Goal: Task Accomplishment & Management: Manage account settings

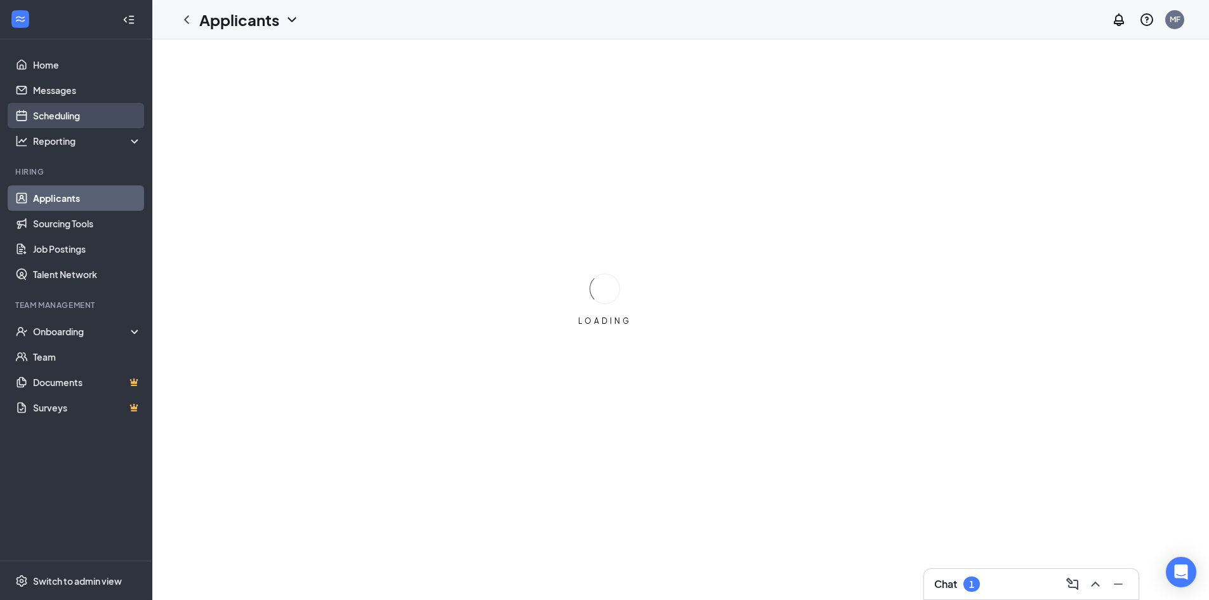
click at [93, 116] on link "Scheduling" at bounding box center [87, 115] width 109 height 25
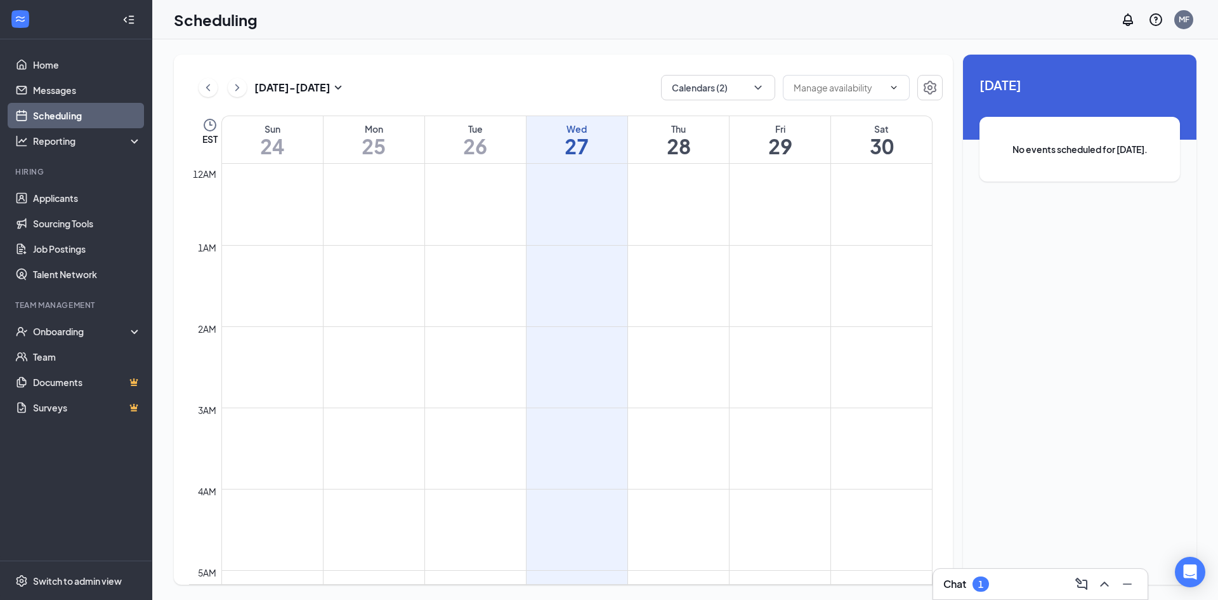
scroll to position [624, 0]
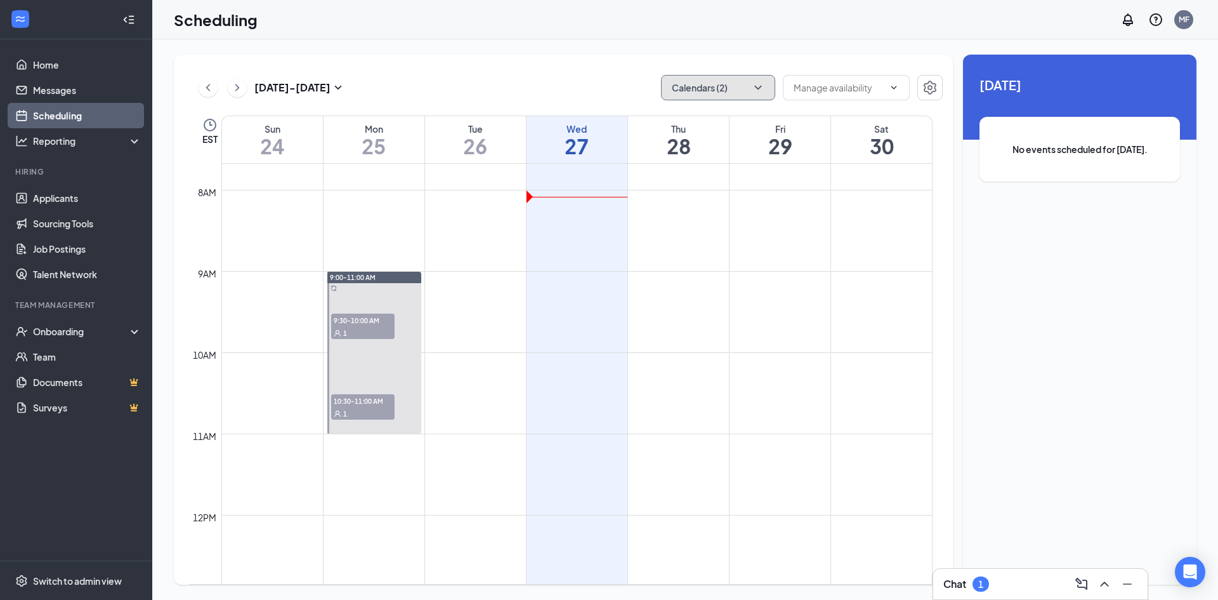
click at [737, 79] on button "Calendars (2)" at bounding box center [718, 87] width 114 height 25
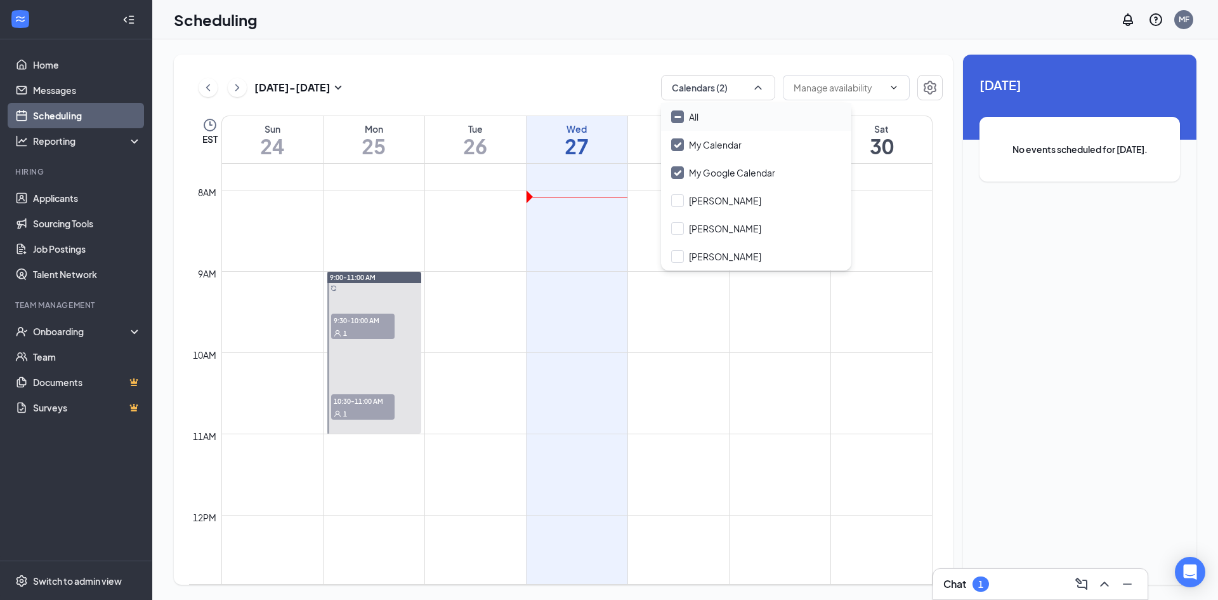
click at [724, 127] on div "All" at bounding box center [756, 117] width 190 height 28
checkbox input "true"
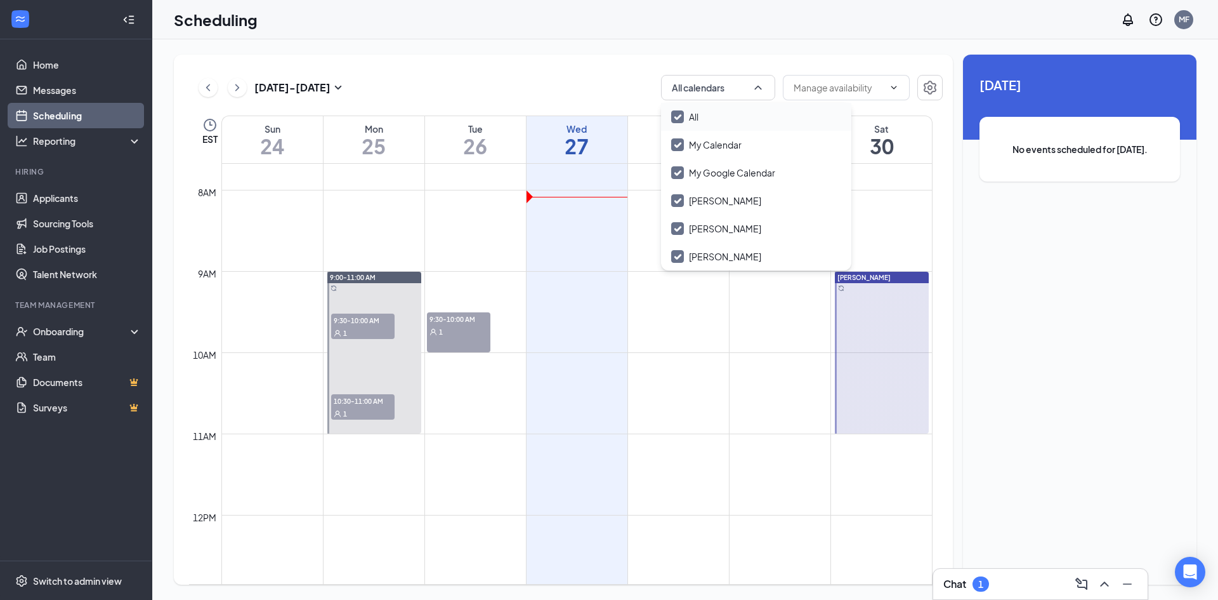
click at [711, 125] on div "All" at bounding box center [756, 117] width 190 height 28
checkbox input "false"
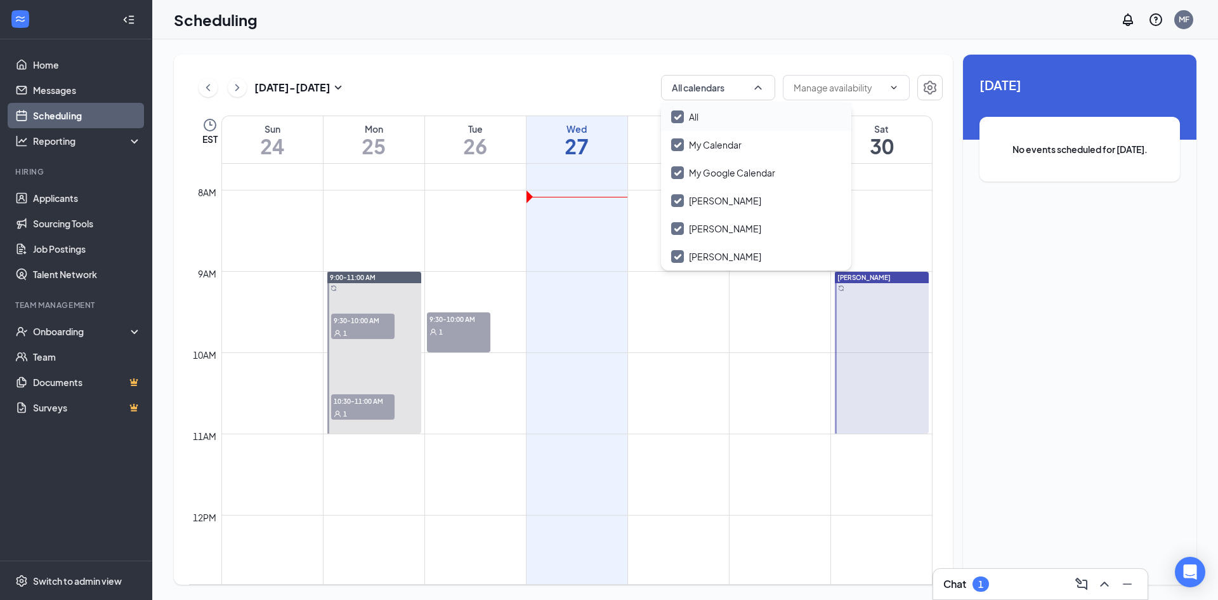
checkbox input "false"
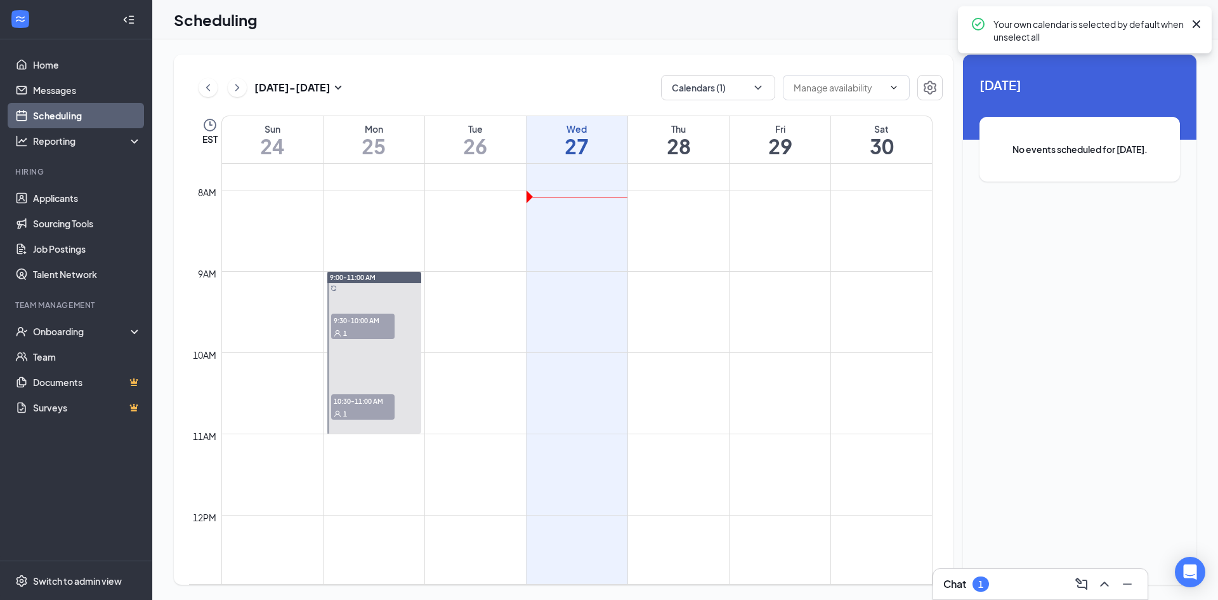
click at [581, 57] on div "[DATE] - [DATE] Calendars (1) EST Sun 24 Mon 25 Tue 26 Wed 27 Thu 28 Fri 29 Sat…" at bounding box center [563, 320] width 779 height 530
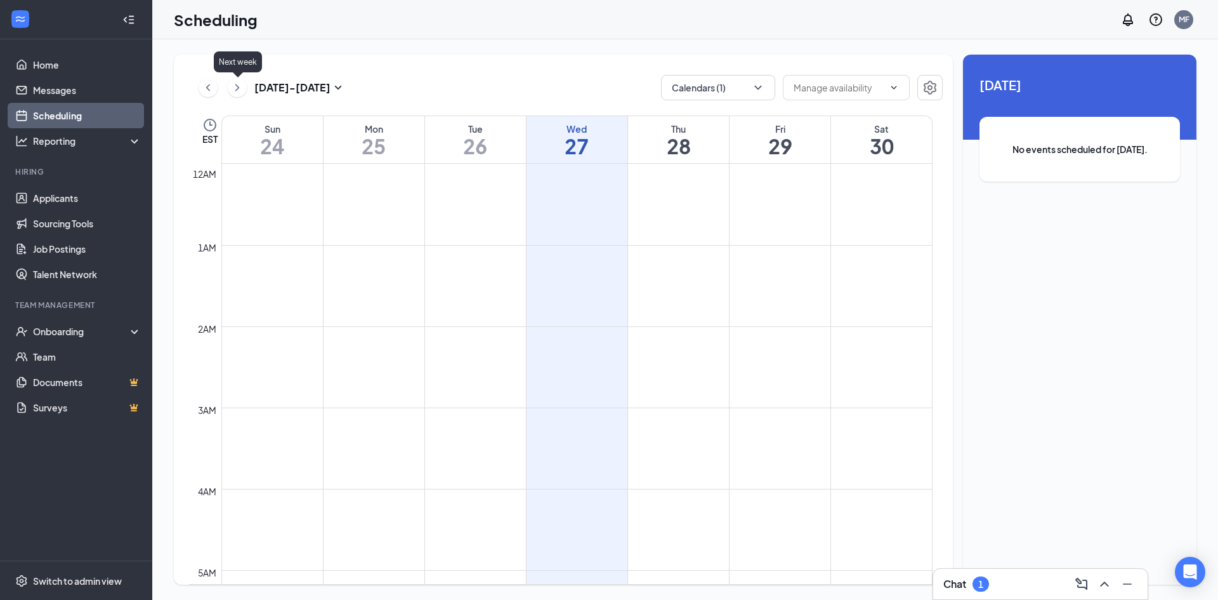
click at [234, 84] on icon "ChevronRight" at bounding box center [237, 87] width 13 height 15
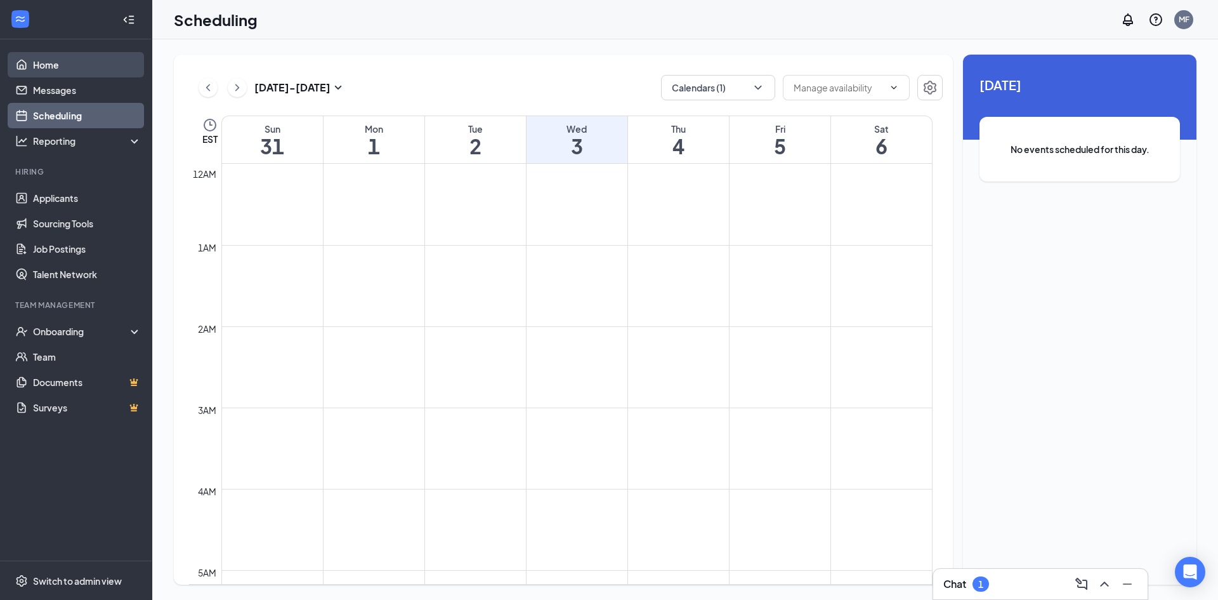
click at [47, 54] on link "Home" at bounding box center [87, 64] width 109 height 25
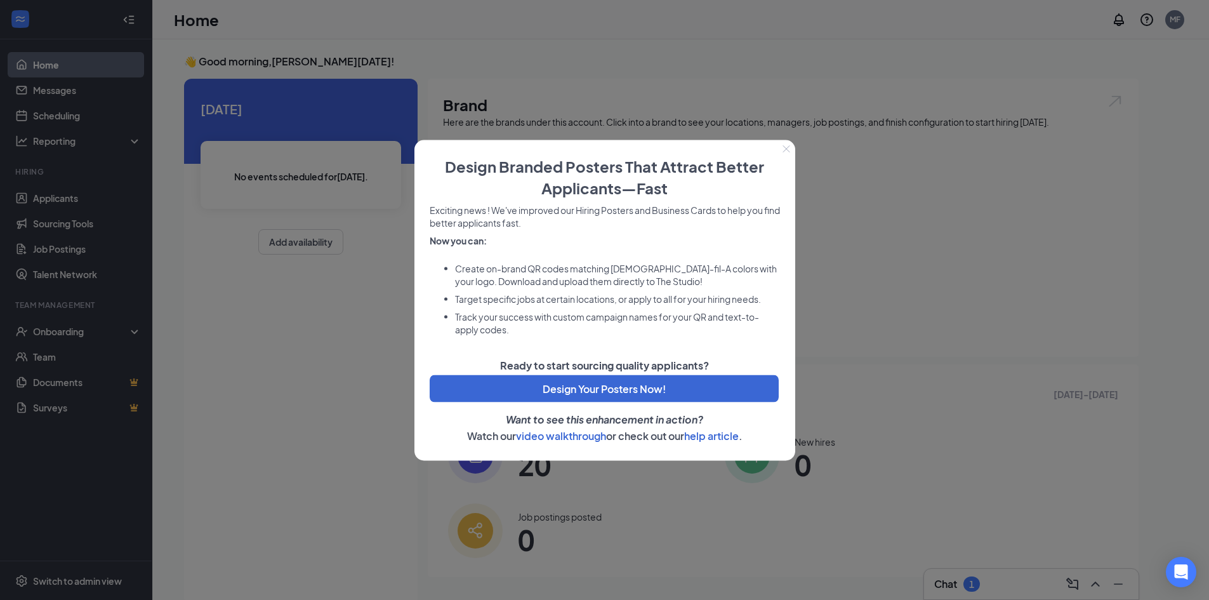
click at [789, 147] on icon "Close" at bounding box center [786, 149] width 8 height 8
